Goal: Transaction & Acquisition: Purchase product/service

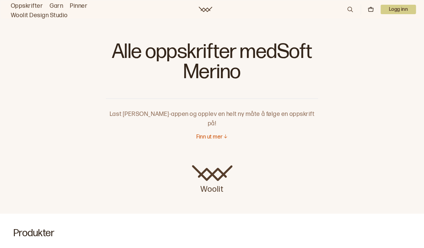
click at [33, 5] on link "Oppskrifter" at bounding box center [27, 5] width 32 height 9
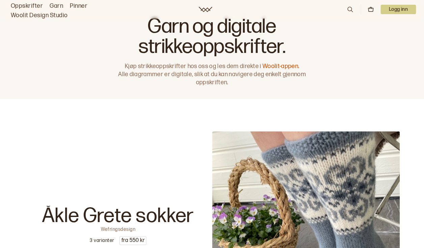
click at [56, 3] on link "Garn" at bounding box center [56, 5] width 13 height 9
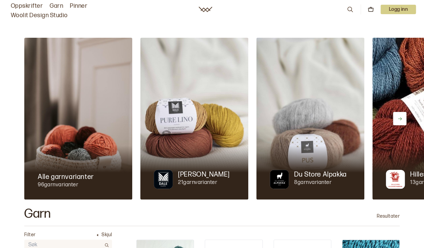
click at [27, 5] on link "Oppskrifter" at bounding box center [27, 5] width 32 height 9
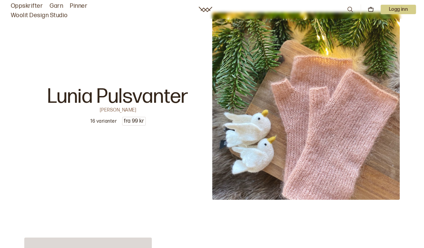
scroll to position [2223, 0]
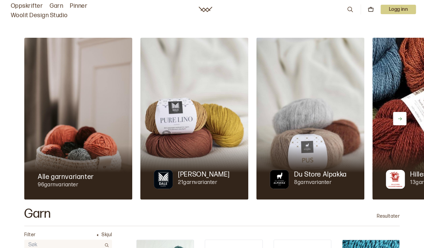
click at [191, 140] on img at bounding box center [194, 119] width 108 height 162
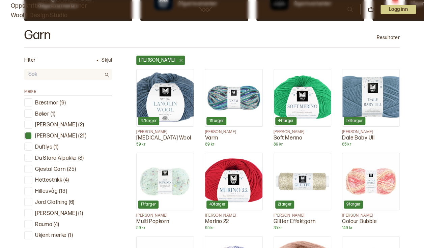
scroll to position [189, 0]
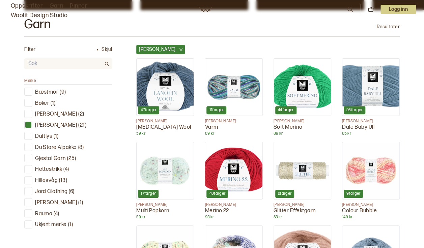
click at [299, 82] on img at bounding box center [302, 87] width 57 height 57
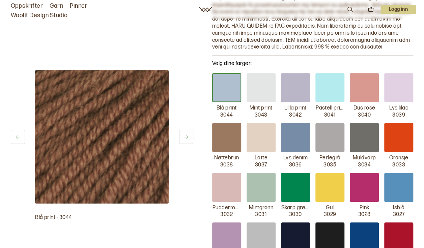
scroll to position [172, 0]
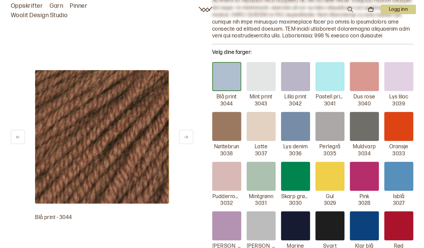
click at [334, 78] on div at bounding box center [329, 76] width 29 height 29
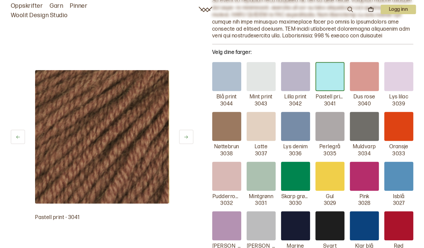
click at [334, 78] on div at bounding box center [329, 76] width 29 height 29
click at [185, 134] on button at bounding box center [186, 137] width 14 height 14
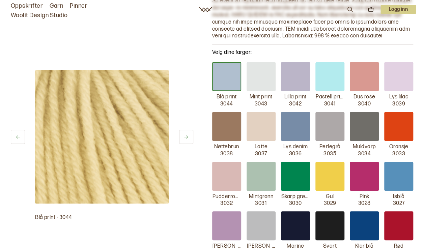
click at [185, 134] on button at bounding box center [186, 137] width 14 height 14
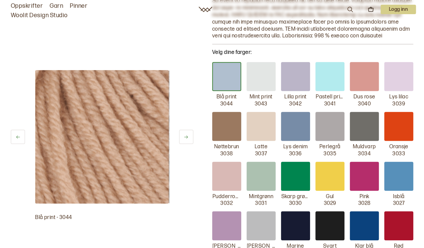
click at [185, 134] on button at bounding box center [186, 137] width 14 height 14
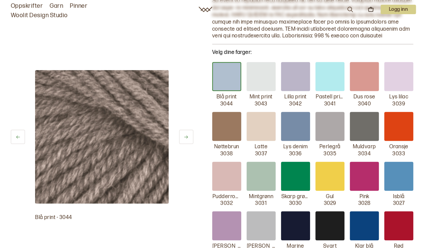
click at [185, 134] on button at bounding box center [186, 137] width 14 height 14
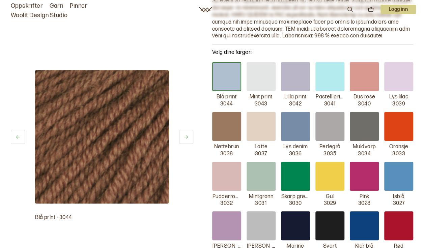
click at [185, 134] on button at bounding box center [186, 137] width 14 height 14
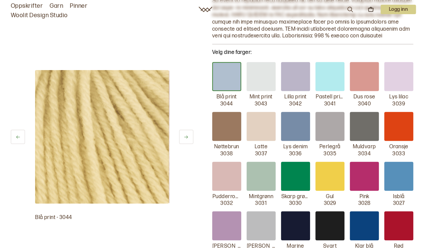
click at [185, 134] on button at bounding box center [186, 137] width 14 height 14
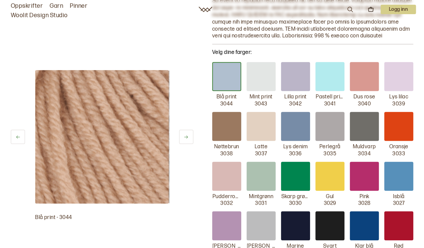
click at [185, 134] on button at bounding box center [186, 137] width 14 height 14
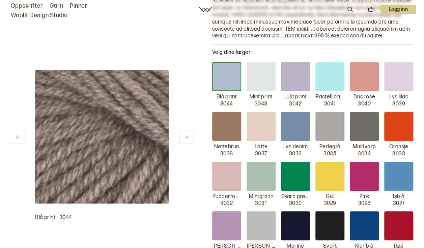
click at [185, 134] on button at bounding box center [186, 137] width 14 height 14
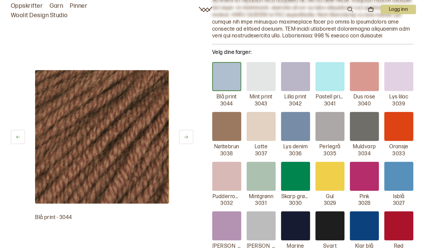
click at [185, 134] on button at bounding box center [186, 137] width 14 height 14
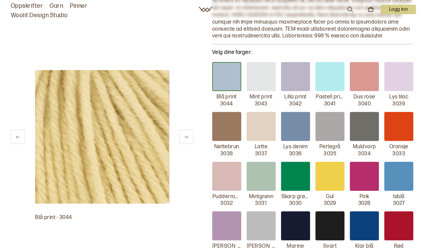
click at [266, 77] on div at bounding box center [260, 76] width 29 height 29
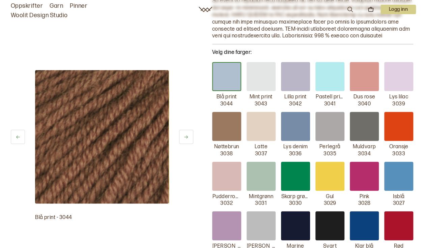
click at [266, 77] on div at bounding box center [260, 76] width 29 height 29
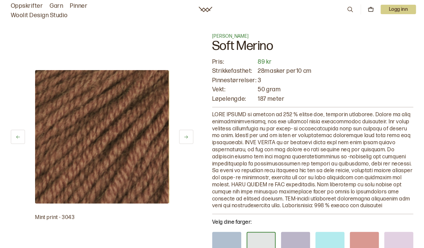
scroll to position [0, 0]
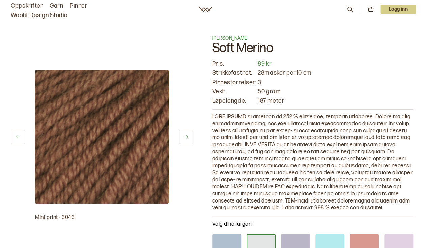
scroll to position [189, 0]
